Goal: Navigation & Orientation: Understand site structure

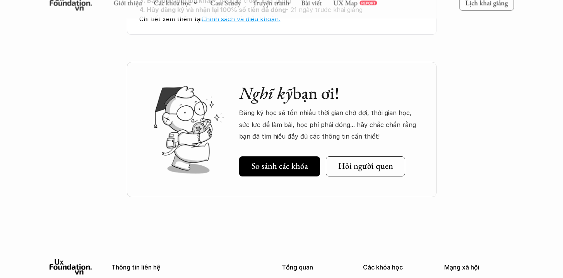
scroll to position [2948, 0]
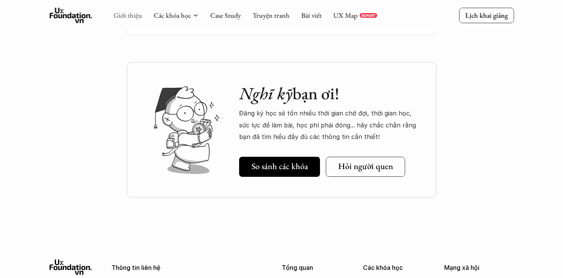
click at [132, 19] on link "Giới thiệu" at bounding box center [127, 15] width 29 height 9
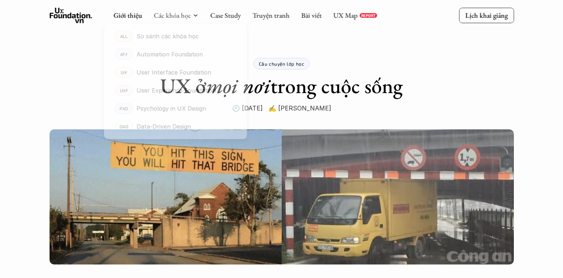
click at [176, 18] on div at bounding box center [175, 79] width 153 height 136
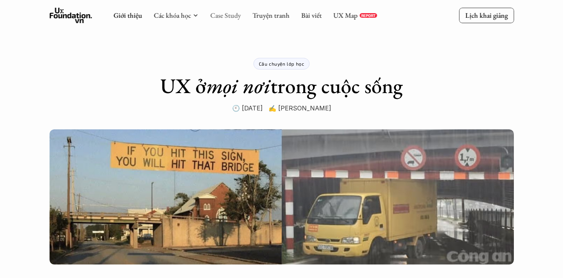
click at [234, 18] on link "Case Study" at bounding box center [225, 15] width 31 height 9
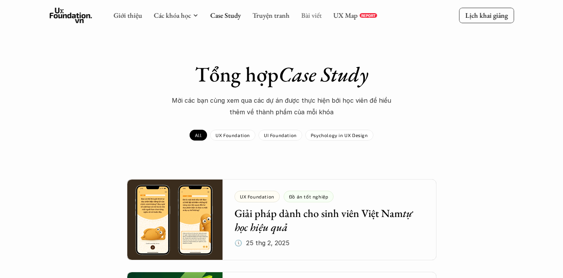
click at [313, 13] on link "Bài viết" at bounding box center [311, 15] width 20 height 9
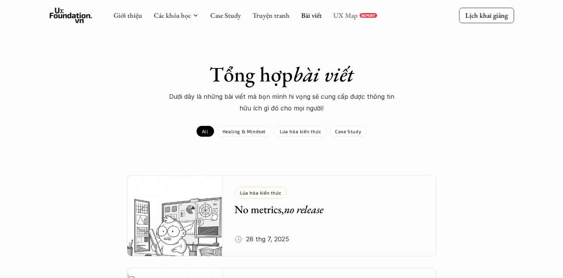
click at [343, 17] on link "UX Map" at bounding box center [345, 15] width 24 height 9
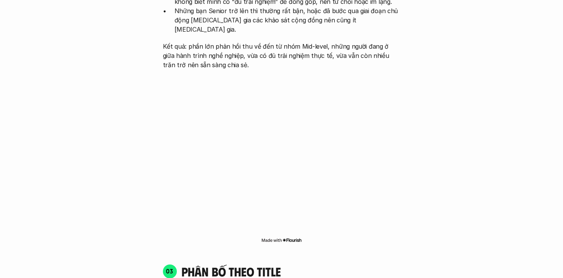
scroll to position [857, 0]
